Goal: Task Accomplishment & Management: Manage account settings

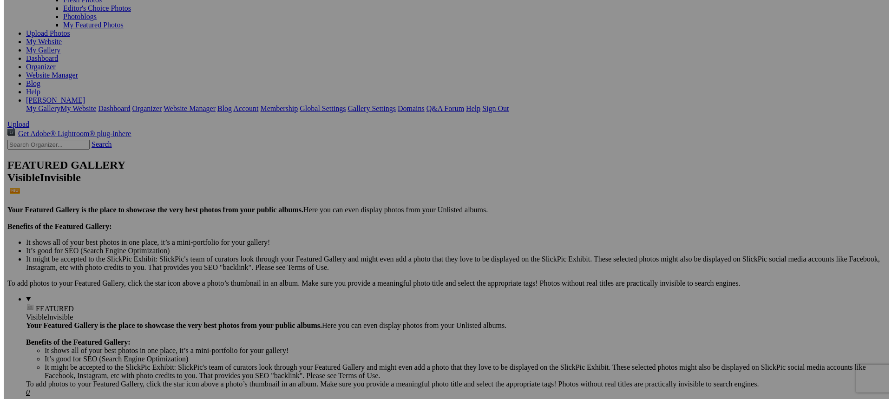
scroll to position [93, 0]
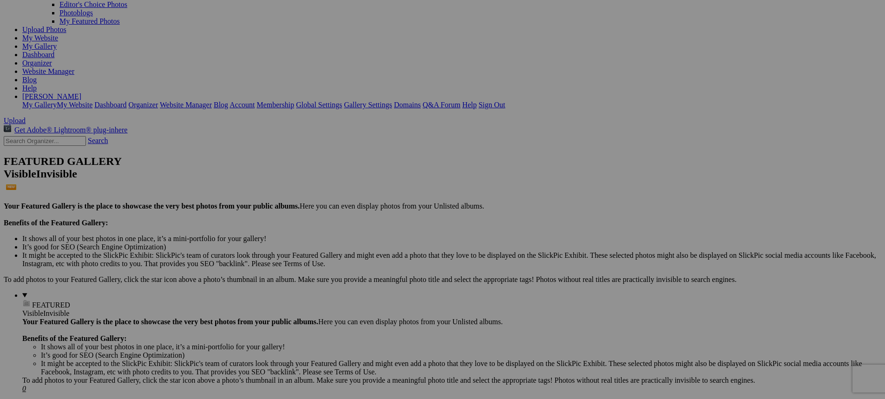
type input "Eighth Grade MAC Tournament Final"
click at [359, 246] on span "Create" at bounding box center [350, 250] width 20 height 8
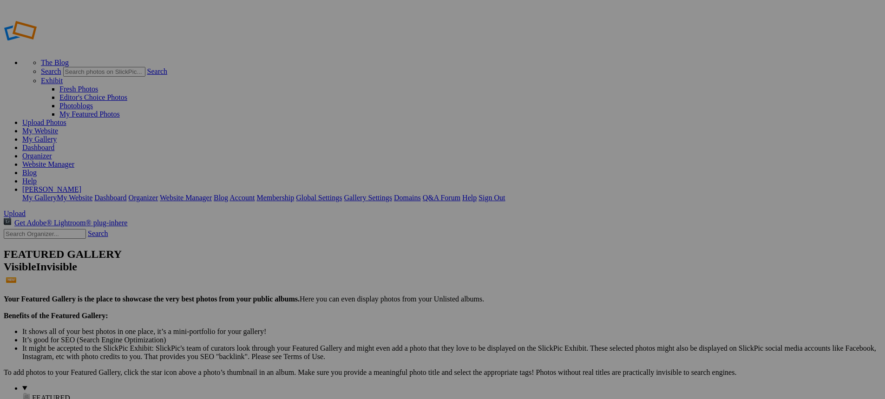
scroll to position [93, 0]
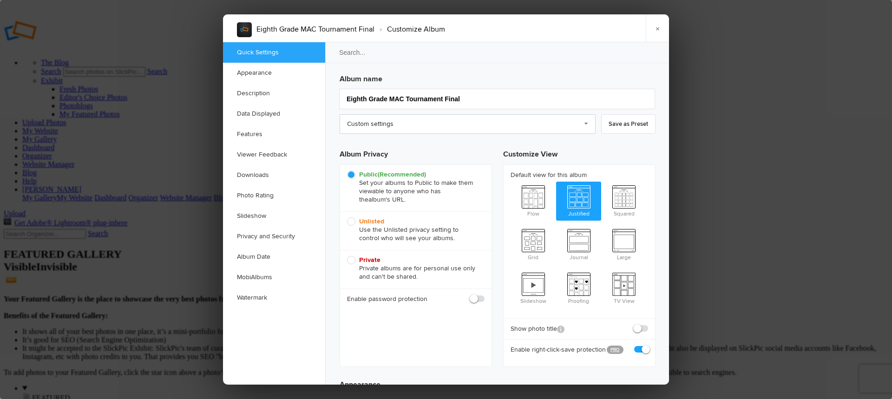
click at [410, 131] on link "Custom settings" at bounding box center [468, 124] width 256 height 20
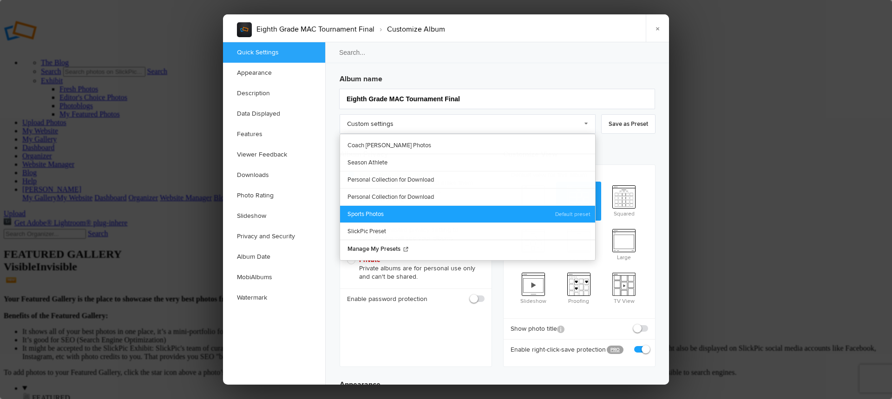
click at [383, 211] on link "Sports Photos" at bounding box center [467, 213] width 255 height 17
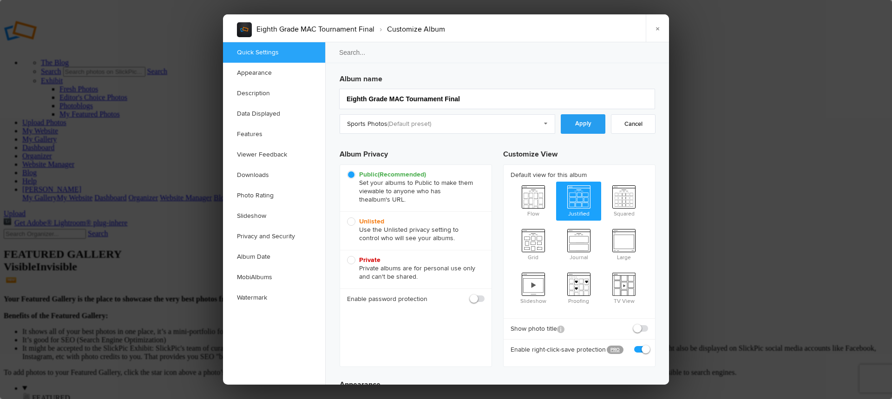
click at [578, 129] on link "Apply" at bounding box center [583, 124] width 45 height 20
click at [258, 175] on link "Downloads" at bounding box center [274, 175] width 102 height 20
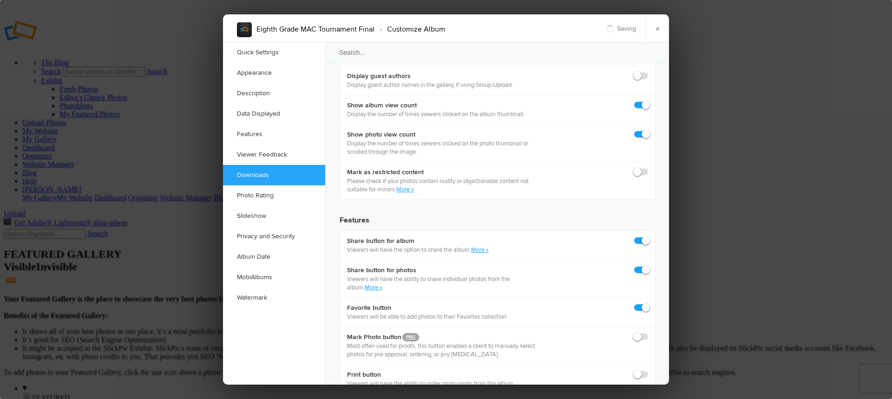
scroll to position [1431, 0]
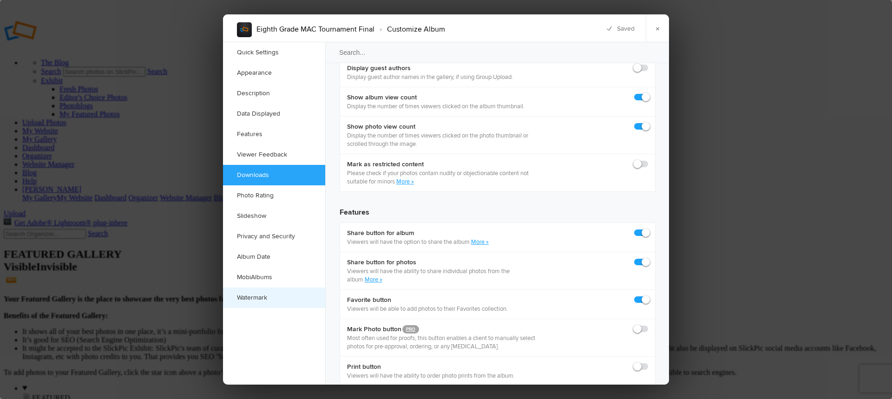
click at [257, 296] on link "Watermark" at bounding box center [274, 297] width 102 height 20
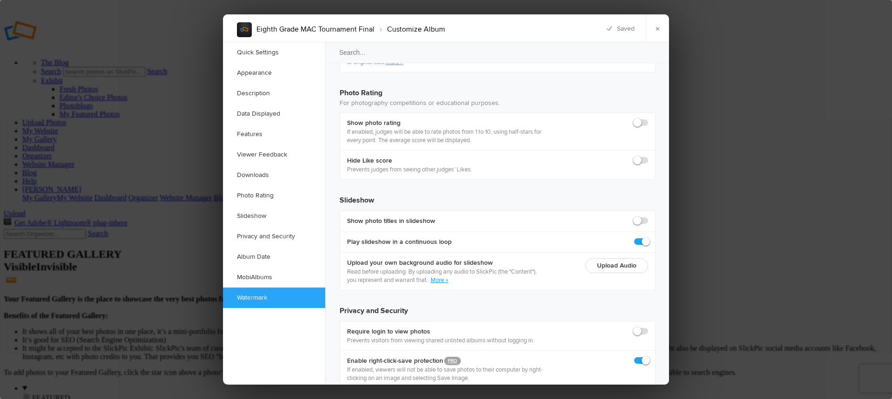
scroll to position [2029, 0]
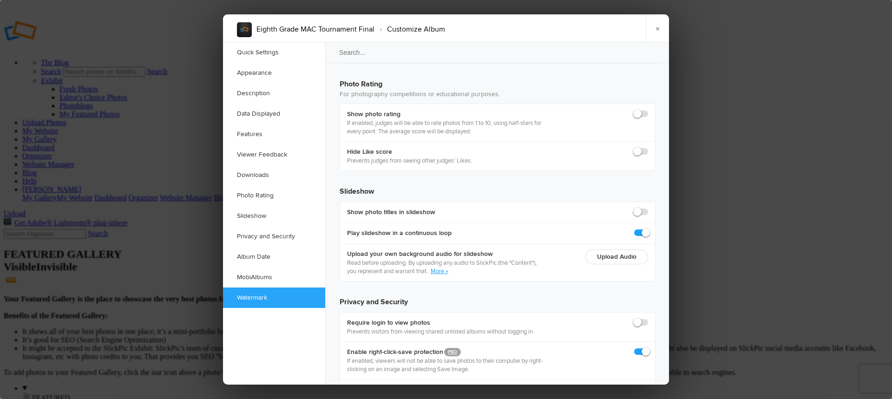
checkbox input "true"
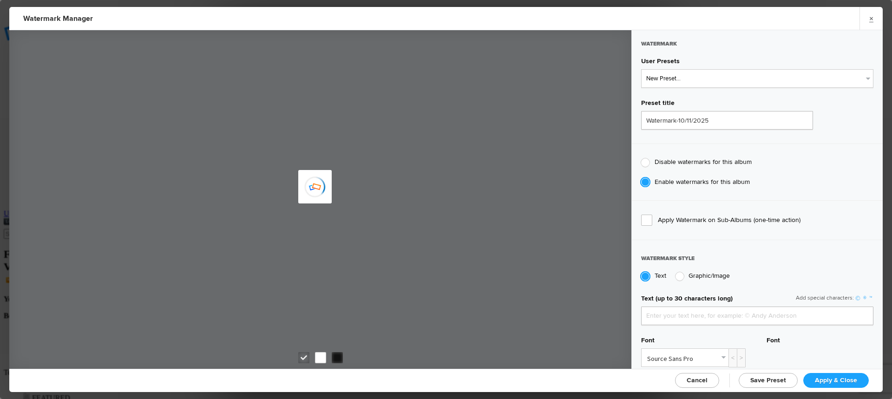
type input "jpphotography"
click at [700, 81] on select "New Preset... JP Photography - White JP Photography - Black" at bounding box center [757, 78] width 232 height 19
select select "1: Object"
click at [641, 69] on select "New Preset... JP Photography - White JP Photography - Black" at bounding box center [757, 78] width 232 height 19
type input "JP Photography - White"
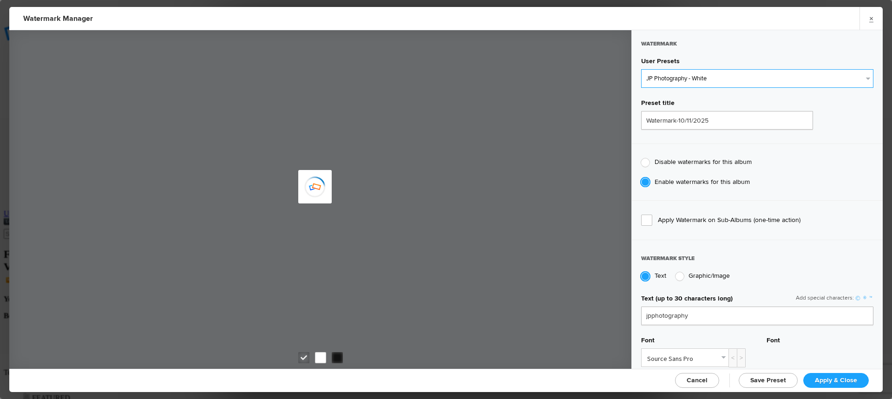
radio input "false"
radio input "true"
type input "128"
radio input "true"
radio input "false"
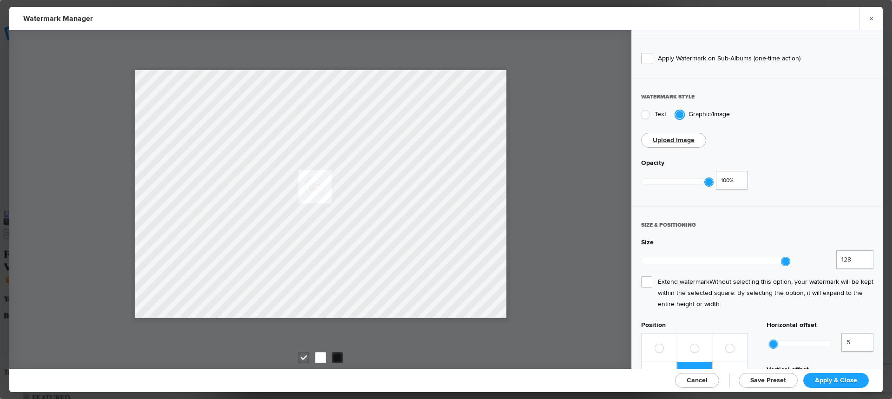
scroll to position [186, 0]
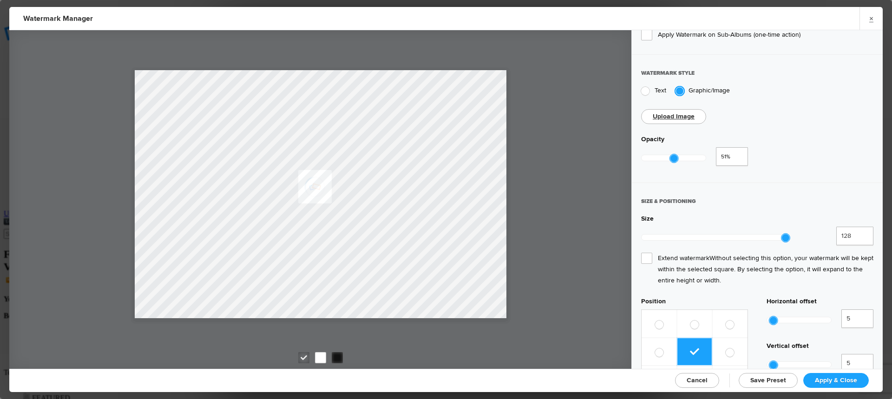
type input "0.48"
drag, startPoint x: 706, startPoint y: 156, endPoint x: 670, endPoint y: 157, distance: 36.3
click at [670, 157] on div at bounding box center [671, 158] width 8 height 8
click at [643, 253] on span "Extend watermark Without selecting this option, your watermark will be kept wit…" at bounding box center [757, 269] width 232 height 33
click at [0, 0] on input "Extend watermark Without selecting this option, your watermark will be kept wit…" at bounding box center [0, 0] width 0 height 0
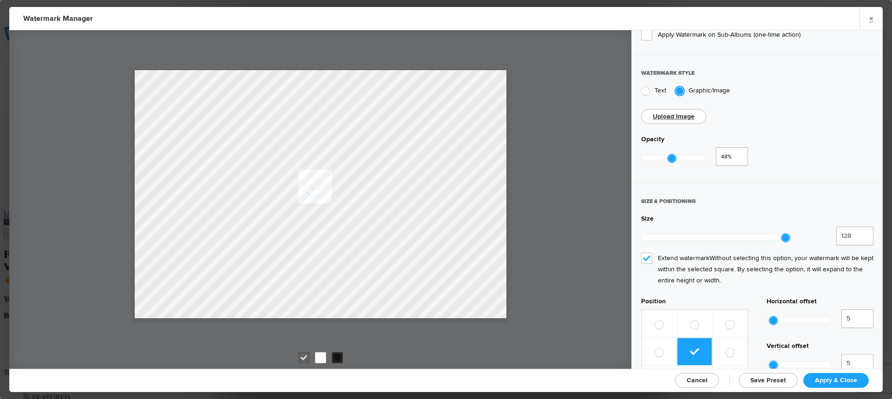
click at [825, 378] on span "Apply & Close" at bounding box center [836, 380] width 42 height 8
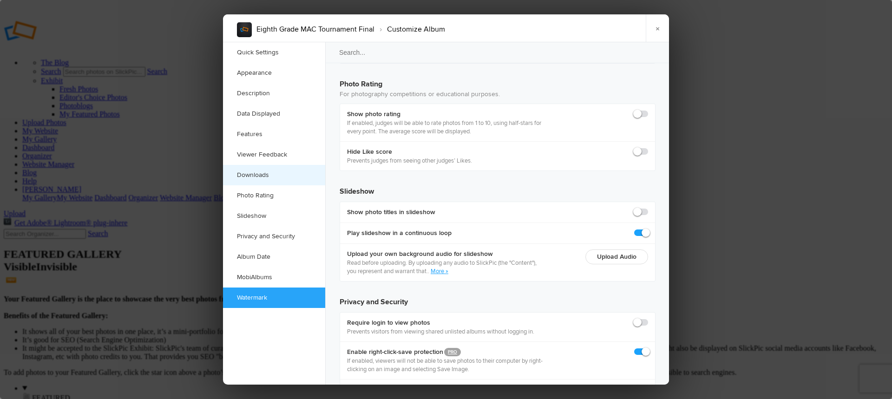
click at [252, 175] on link "Downloads" at bounding box center [274, 175] width 102 height 20
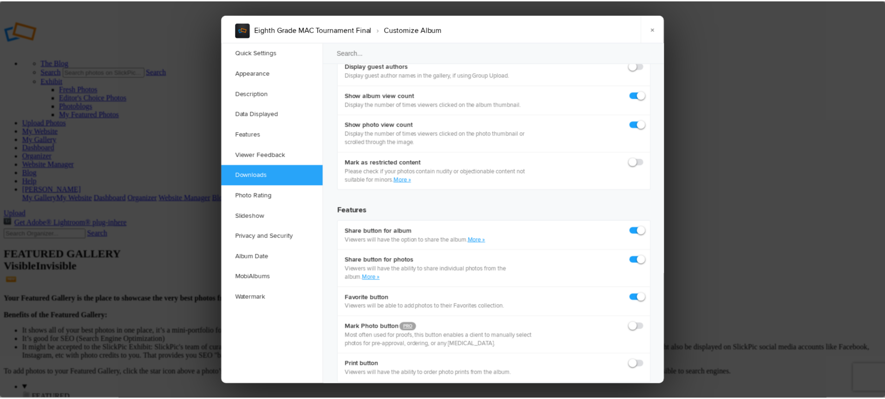
scroll to position [1431, 0]
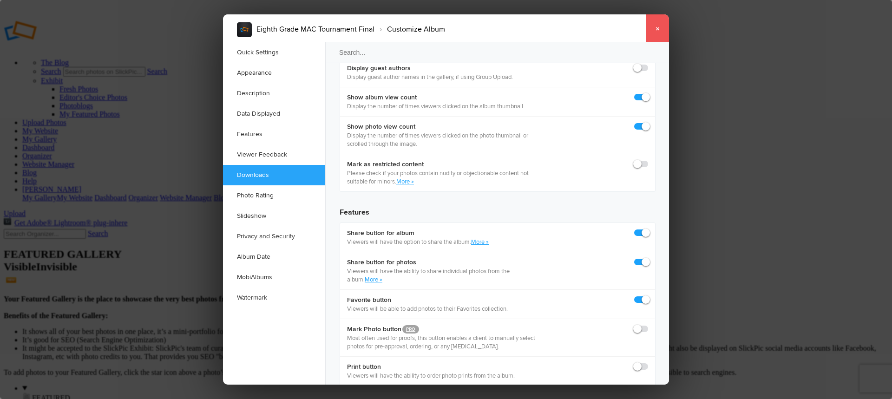
click at [660, 33] on link "×" at bounding box center [657, 28] width 23 height 28
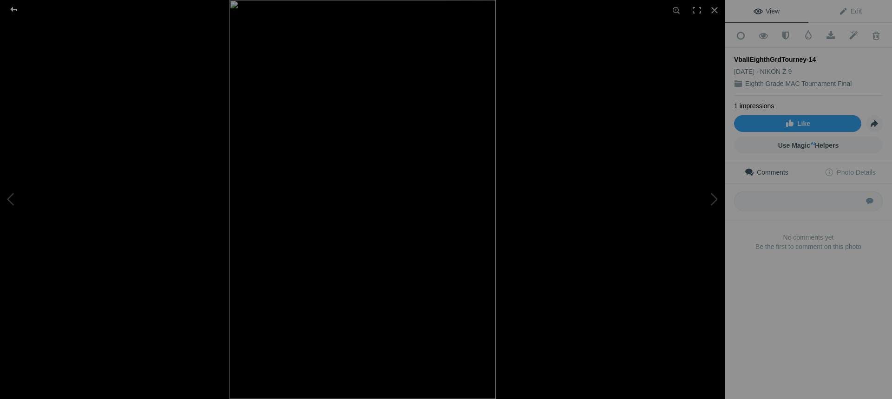
click at [14, 10] on div at bounding box center [13, 9] width 33 height 19
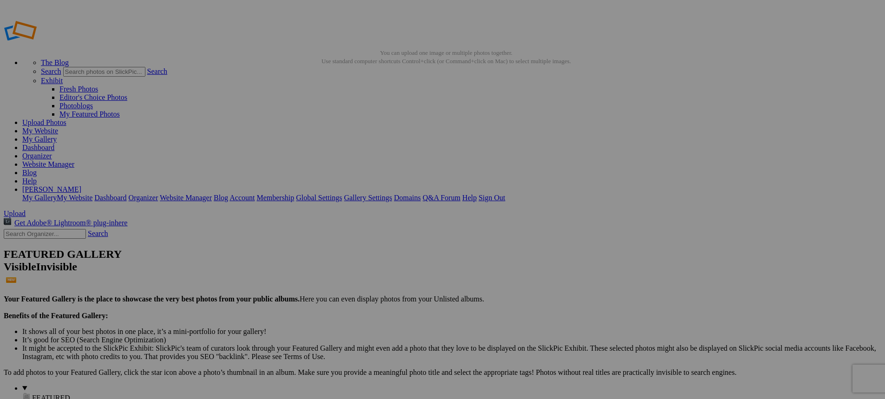
type input "Volleyball 2025"
click at [74, 160] on link "Website Manager" at bounding box center [48, 164] width 52 height 8
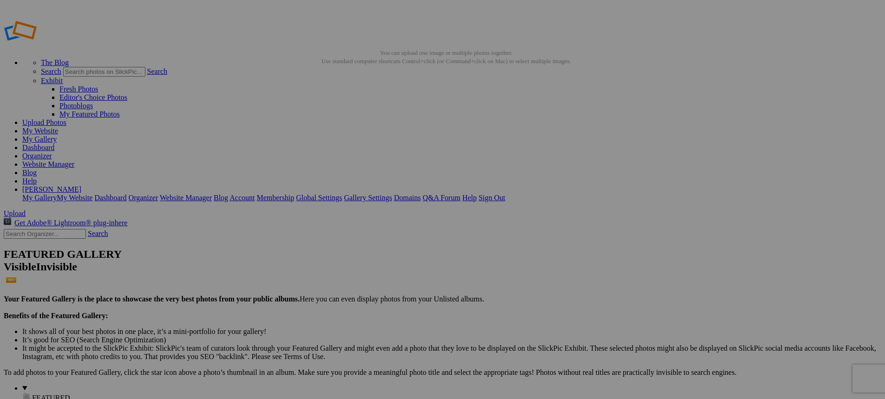
click at [74, 160] on link "Website Manager" at bounding box center [48, 164] width 52 height 8
